Goal: Find contact information: Find contact information

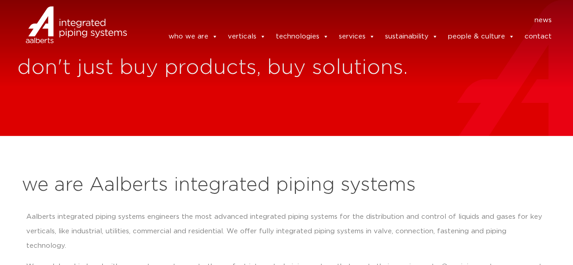
click at [536, 38] on link "contact" at bounding box center [537, 37] width 27 height 18
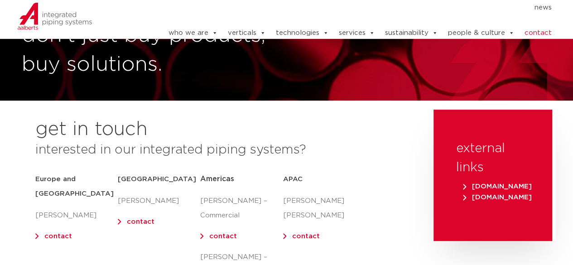
scroll to position [91, 0]
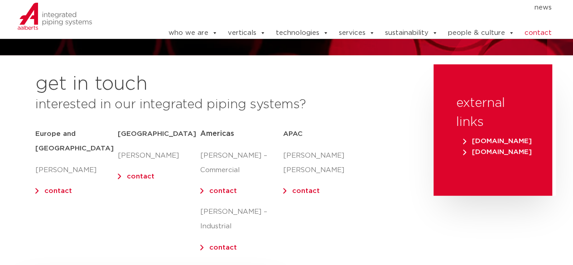
click at [292, 188] on link "contact" at bounding box center [306, 191] width 28 height 7
click at [389, 174] on div "get in touch interested in our integrated piping systems? [GEOGRAPHIC_DATA] and…" at bounding box center [223, 171] width 412 height 215
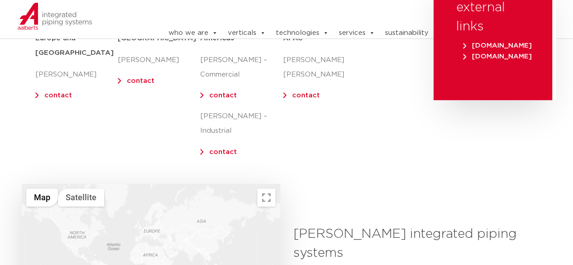
scroll to position [136, 0]
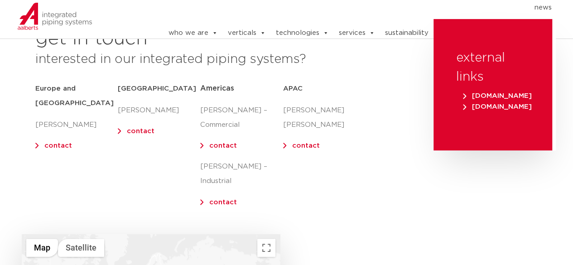
click at [312, 142] on link "contact" at bounding box center [306, 145] width 28 height 7
click at [400, 133] on div "get in touch interested in our integrated piping systems? [GEOGRAPHIC_DATA] and…" at bounding box center [223, 126] width 412 height 215
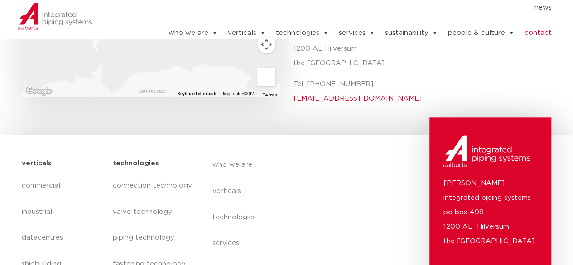
scroll to position [364, 0]
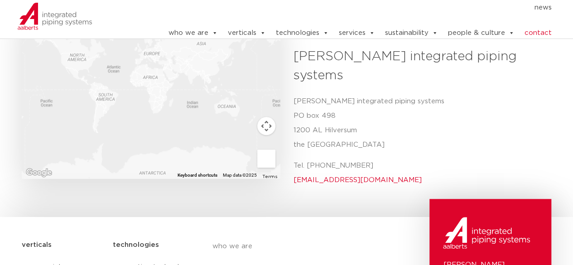
click at [533, 28] on link "contact" at bounding box center [537, 33] width 27 height 18
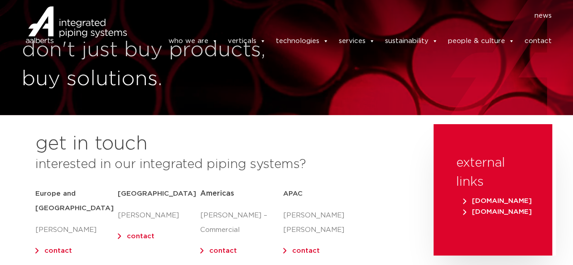
scroll to position [45, 0]
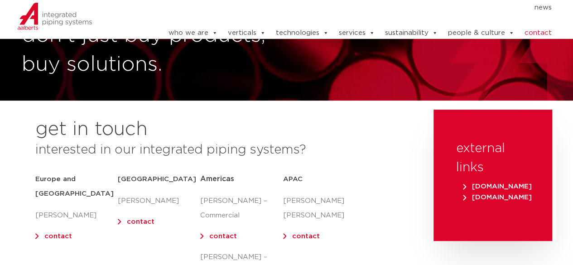
click at [301, 233] on link "contact" at bounding box center [306, 236] width 28 height 7
click at [283, 122] on div "get in touch interested in our integrated piping systems? [GEOGRAPHIC_DATA] and…" at bounding box center [223, 217] width 412 height 215
click at [344, 196] on p "[PERSON_NAME] [PERSON_NAME]" at bounding box center [324, 208] width 82 height 29
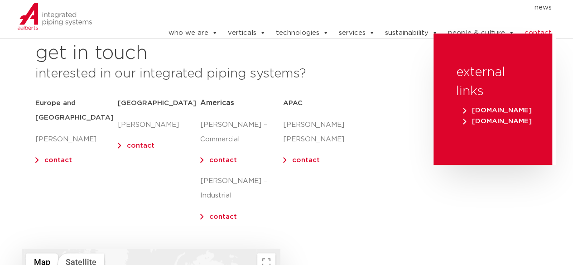
scroll to position [136, 0]
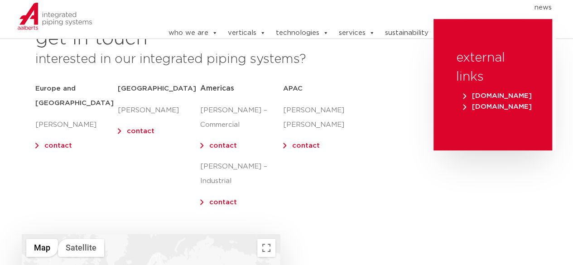
click at [228, 149] on link "contact" at bounding box center [223, 145] width 28 height 7
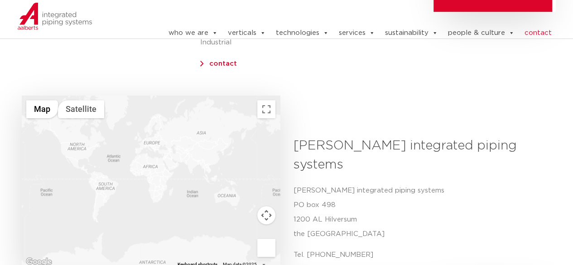
scroll to position [268, 0]
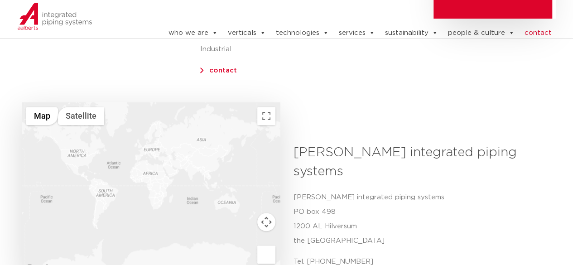
click at [153, 138] on div at bounding box center [151, 188] width 258 height 172
click at [153, 137] on div at bounding box center [151, 188] width 258 height 172
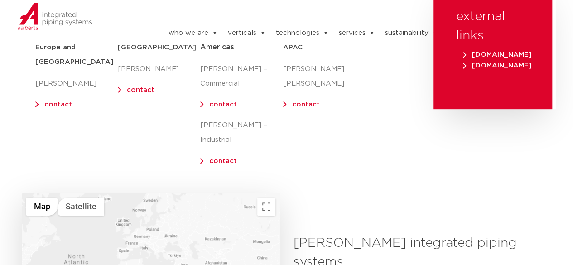
scroll to position [132, 0]
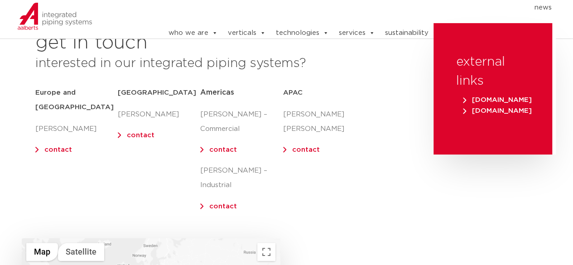
click at [224, 150] on link "contact" at bounding box center [223, 149] width 28 height 7
click at [149, 111] on p "[PERSON_NAME]" at bounding box center [159, 114] width 82 height 14
click at [141, 114] on p "[PERSON_NAME]" at bounding box center [159, 114] width 82 height 14
click at [127, 135] on link "contact" at bounding box center [141, 135] width 28 height 7
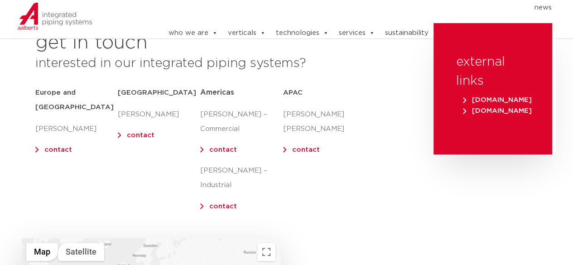
click at [130, 151] on div "Middle East [PERSON_NAME] contact" at bounding box center [159, 151] width 82 height 138
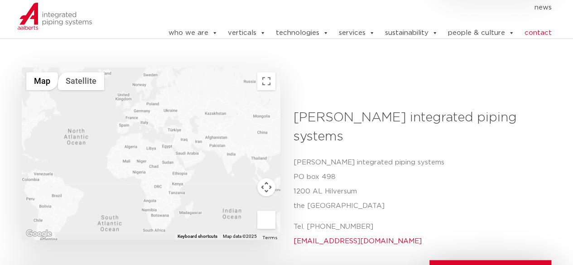
scroll to position [222, 0]
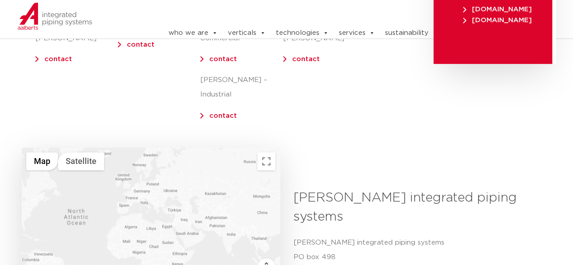
click at [316, 188] on h3 "[PERSON_NAME] integrated piping systems" at bounding box center [419, 207] width 251 height 38
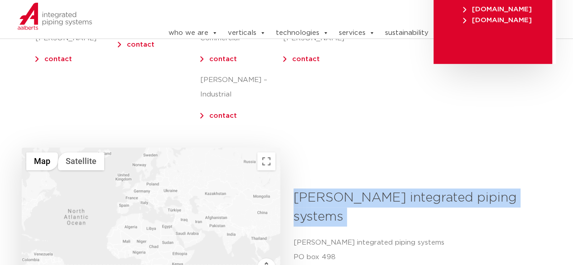
click at [316, 188] on h3 "[PERSON_NAME] integrated piping systems" at bounding box center [419, 207] width 251 height 38
copy h3 "[PERSON_NAME] integrated piping systems"
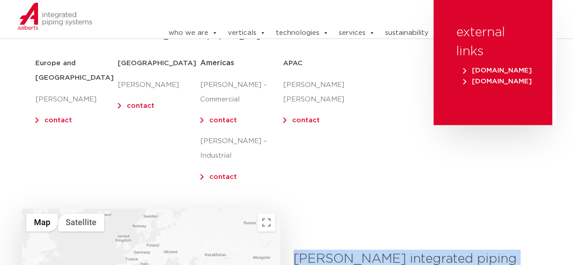
scroll to position [87, 0]
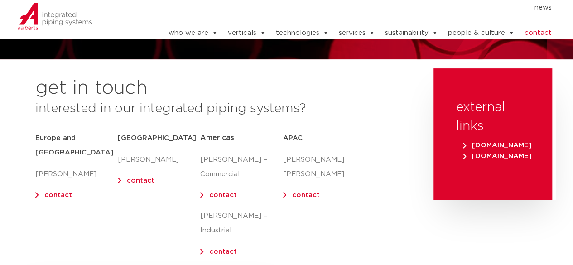
click at [480, 158] on span "[DOMAIN_NAME]" at bounding box center [497, 156] width 69 height 7
